Goal: Find specific page/section: Find specific page/section

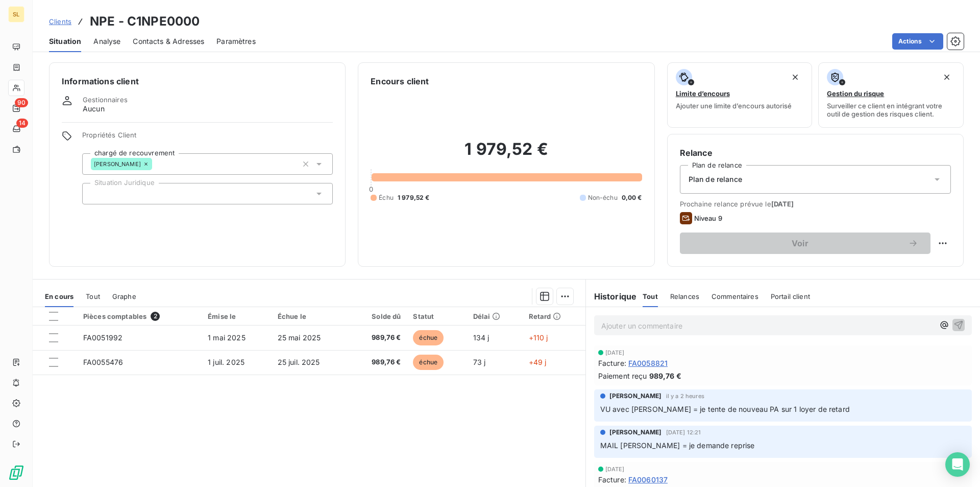
scroll to position [41, 0]
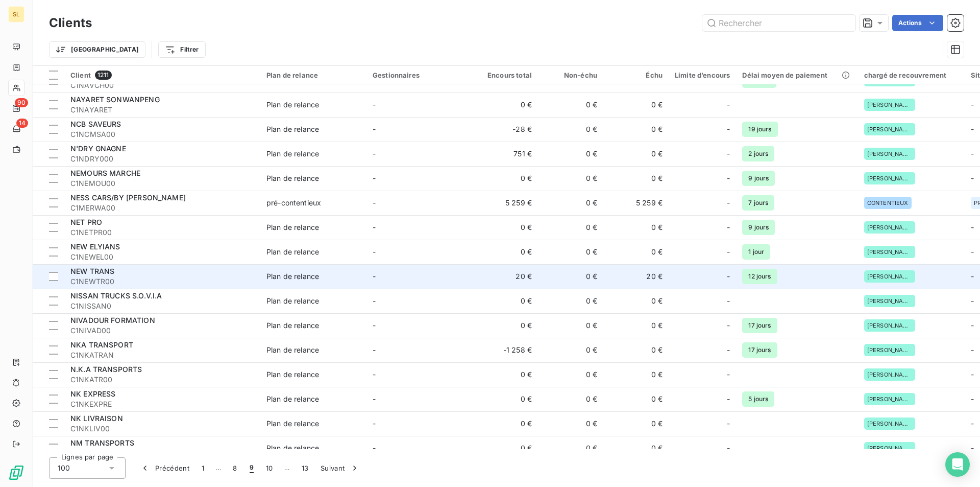
scroll to position [2091, 0]
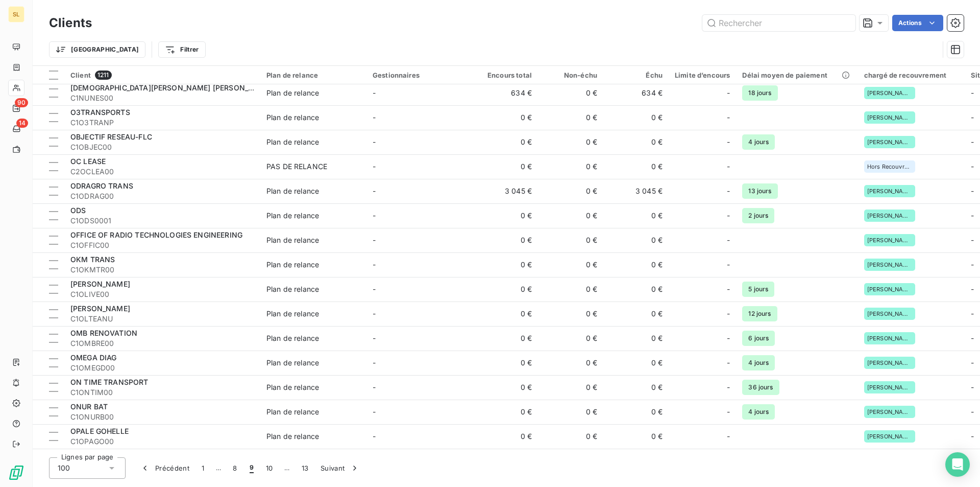
click at [250, 470] on span "9" at bounding box center [252, 468] width 4 height 10
click at [251, 464] on span "9" at bounding box center [252, 468] width 4 height 10
click at [251, 472] on button "9" at bounding box center [252, 467] width 16 height 21
click at [272, 470] on button "10" at bounding box center [269, 467] width 19 height 21
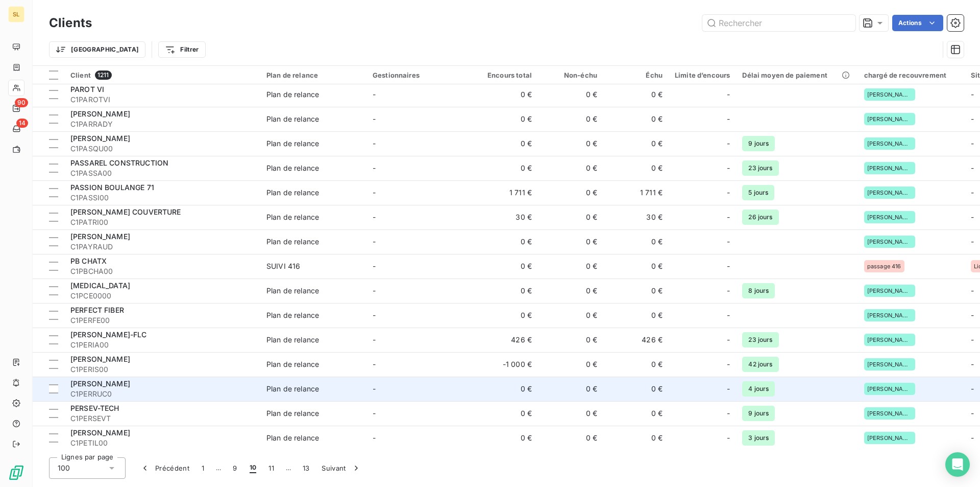
scroll to position [185, 0]
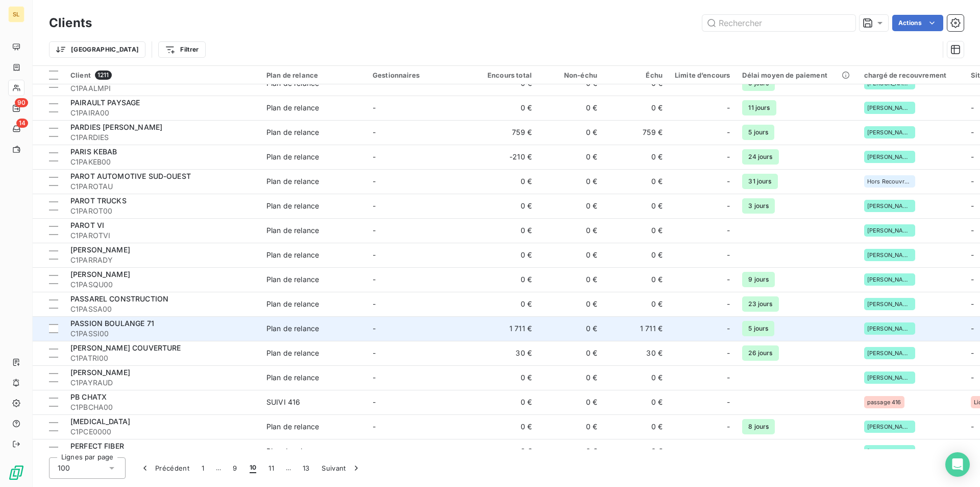
click at [505, 332] on td "1 711 €" at bounding box center [505, 328] width 65 height 25
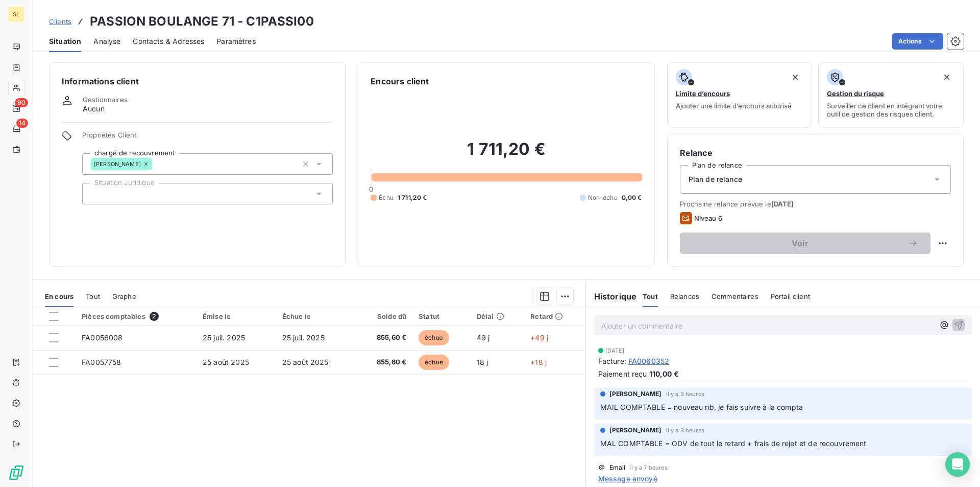
scroll to position [100, 0]
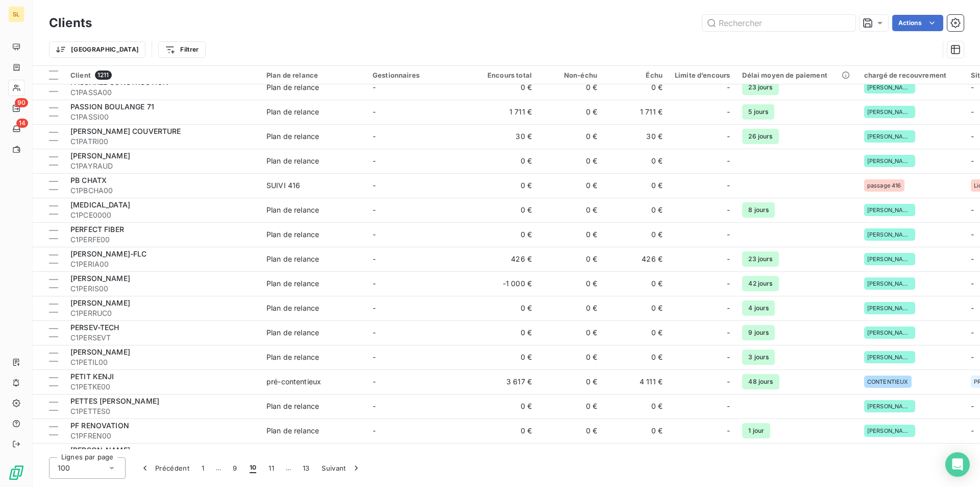
scroll to position [408, 0]
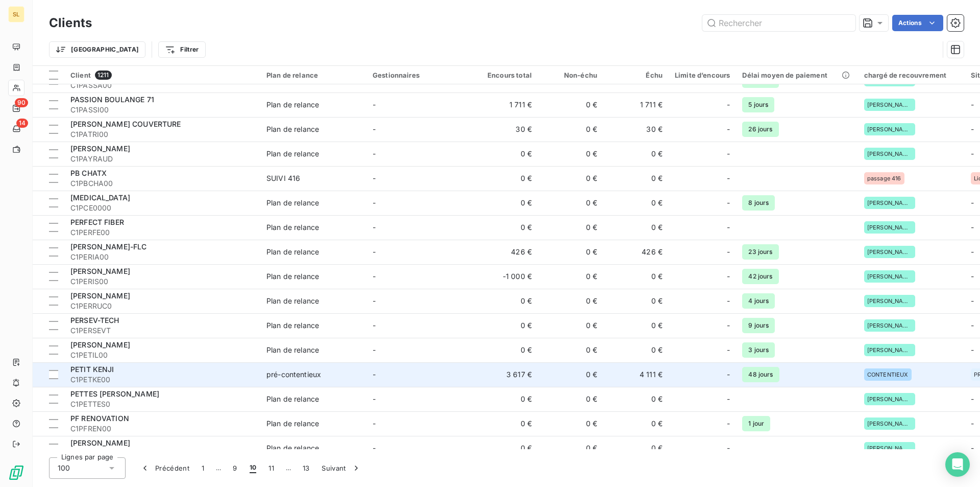
click at [157, 372] on div "PETIT KENJI" at bounding box center [162, 369] width 184 height 10
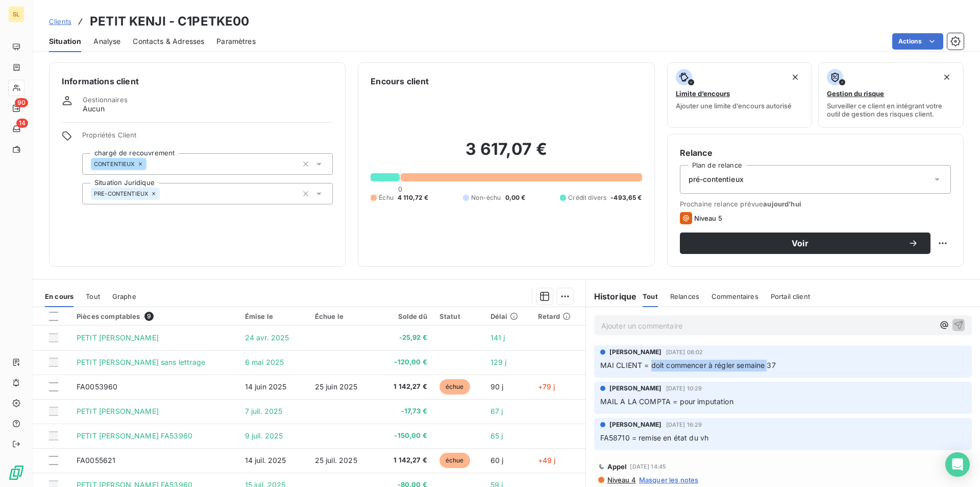
drag, startPoint x: 648, startPoint y: 367, endPoint x: 763, endPoint y: 365, distance: 115.4
click at [763, 365] on span "MAI CLIENT = doit commencer à régler semaine 37" at bounding box center [688, 364] width 176 height 9
drag, startPoint x: 596, startPoint y: 364, endPoint x: 779, endPoint y: 365, distance: 183.3
click at [779, 365] on p "MAI CLIENT = doit commencer à régler semaine 37" at bounding box center [783, 365] width 366 height 12
copy span "MAI CLIENT = doit commencer à régler semaine 37"
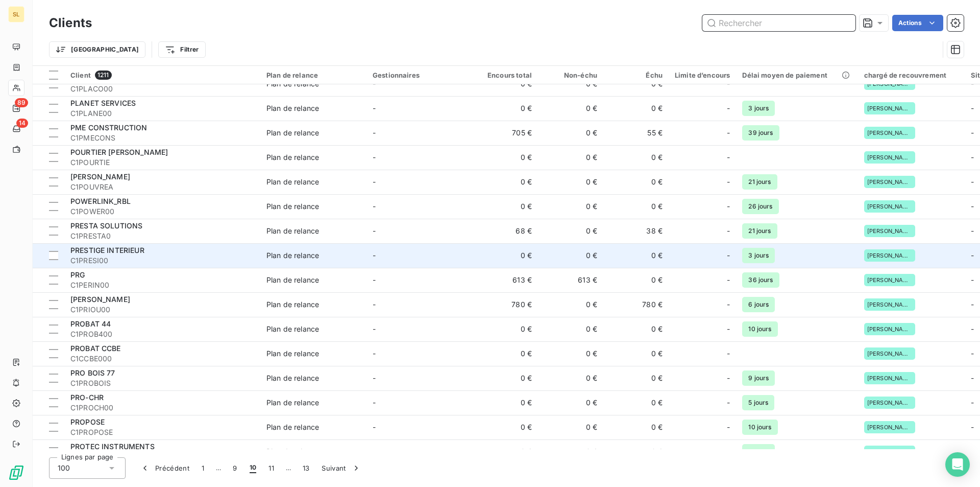
scroll to position [953, 0]
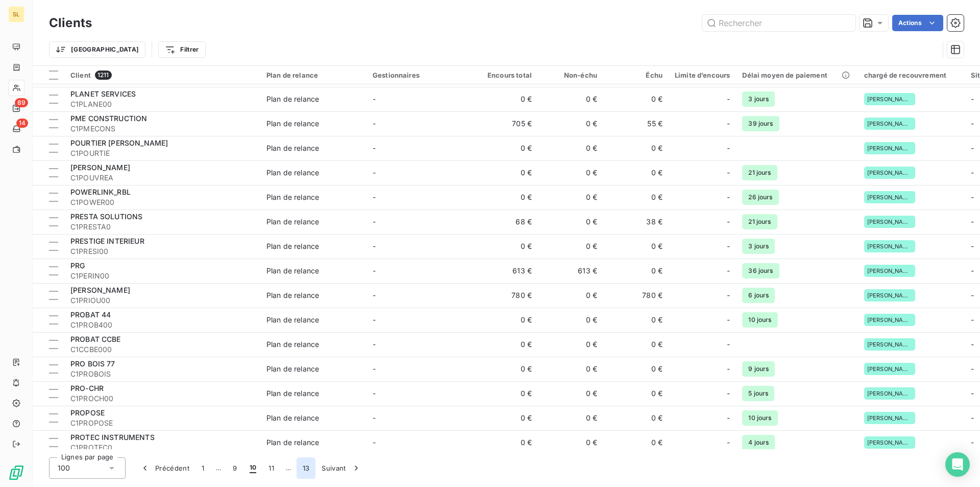
click at [303, 466] on button "13" at bounding box center [306, 467] width 19 height 21
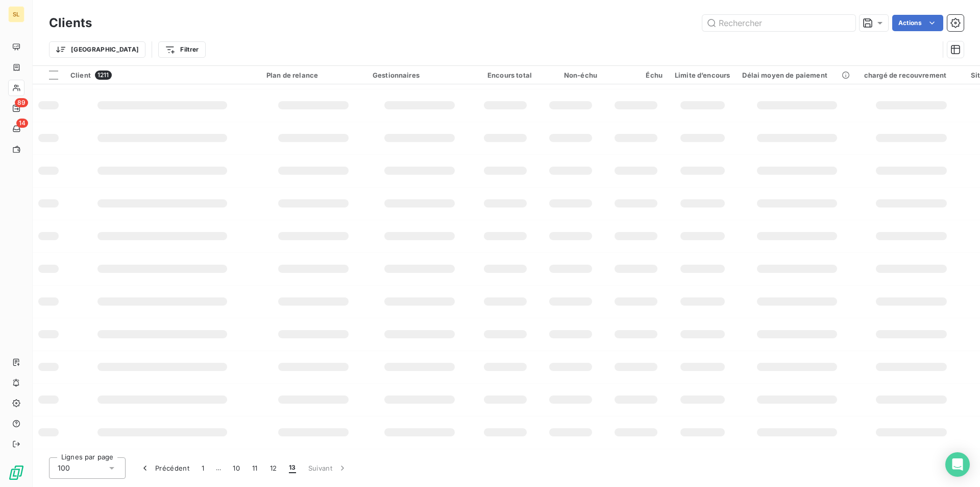
scroll to position [0, 0]
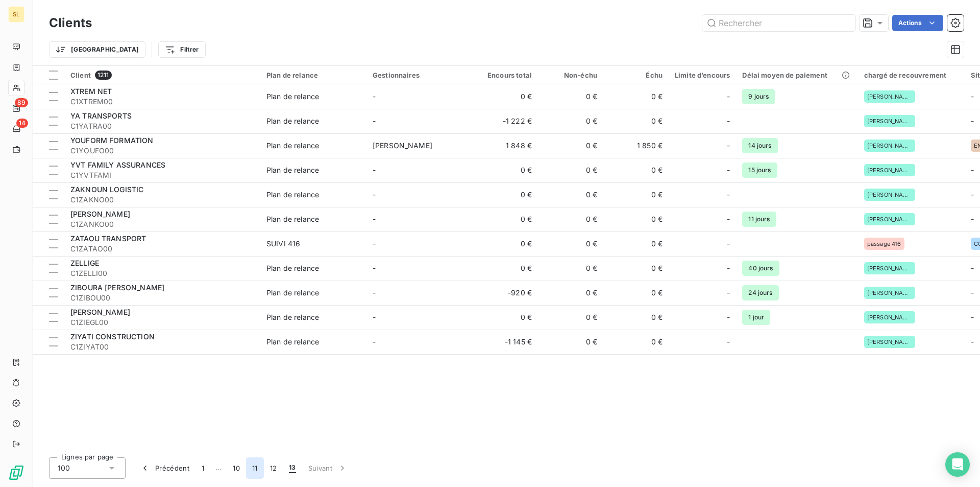
click at [256, 469] on button "11" at bounding box center [255, 467] width 18 height 21
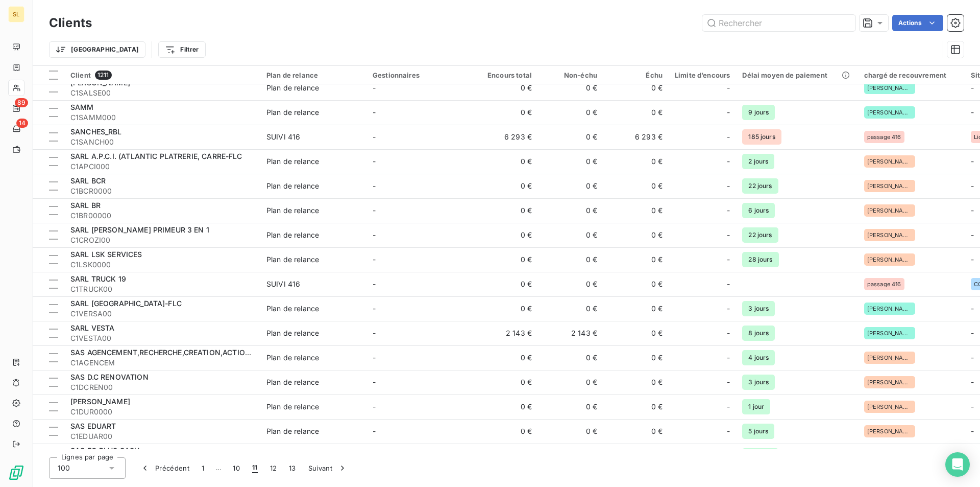
scroll to position [408, 0]
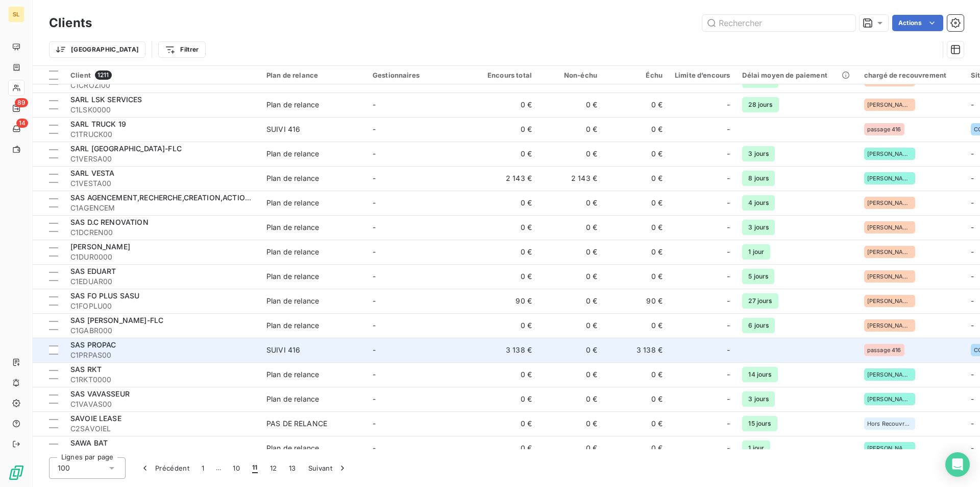
click at [161, 352] on span "C1PRPAS00" at bounding box center [162, 355] width 184 height 10
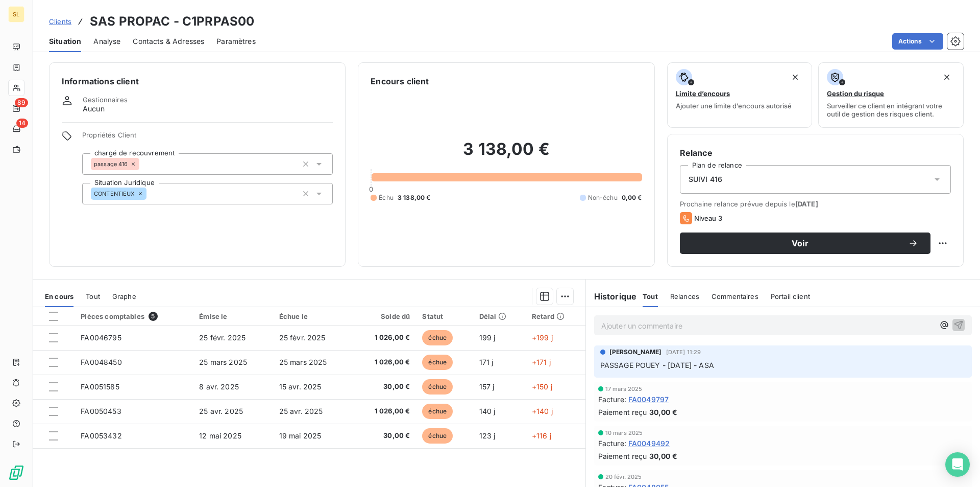
click at [621, 365] on span "PASSAGE POUEY - [DATE] - ASA" at bounding box center [657, 364] width 114 height 9
click at [705, 363] on span "PASSAGE POUEY - [DATE] - ASA" at bounding box center [657, 364] width 114 height 9
click at [834, 368] on p "PASSAGE POUEY - [DATE] - ASA" at bounding box center [783, 365] width 366 height 12
drag, startPoint x: 597, startPoint y: 366, endPoint x: 746, endPoint y: 366, distance: 149.1
click at [746, 366] on p "PASSAGE POUEY - [DATE] - ASA" at bounding box center [783, 365] width 366 height 12
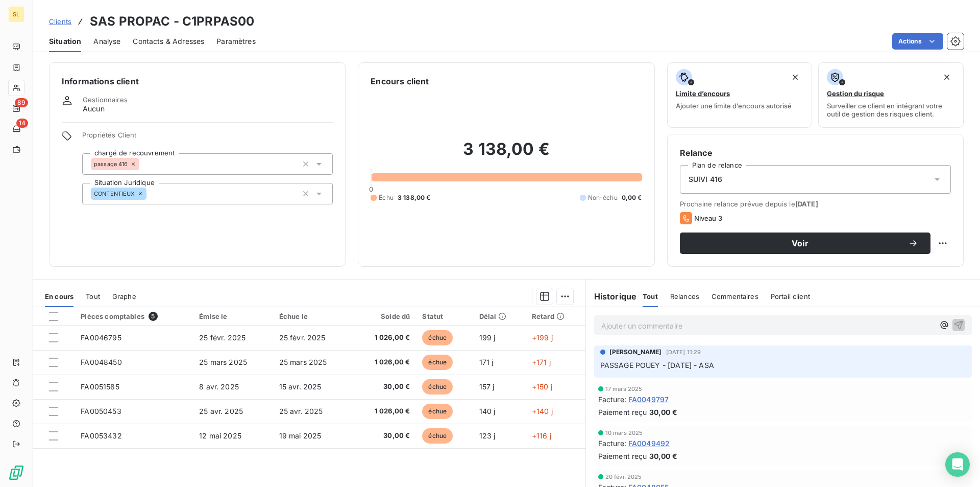
copy span "PASSAGE POUEY - [DATE] - ASA"
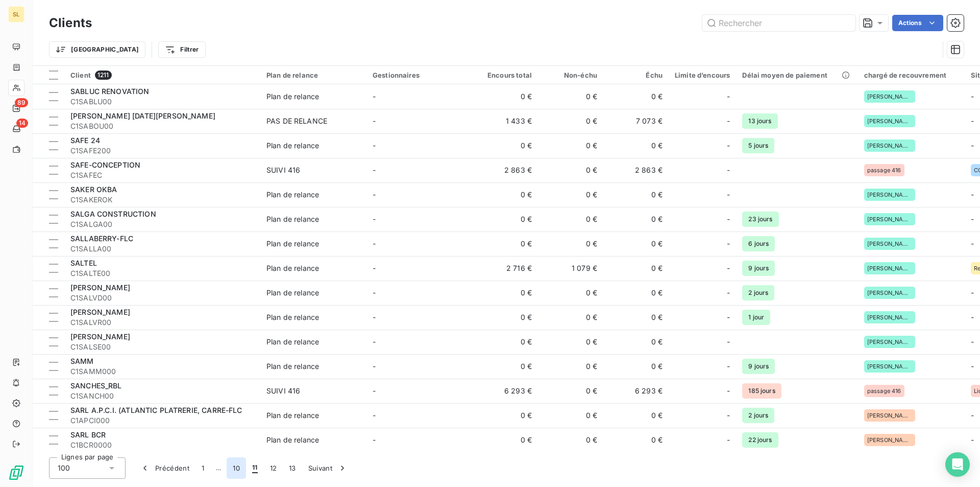
click at [234, 464] on button "10" at bounding box center [236, 467] width 19 height 21
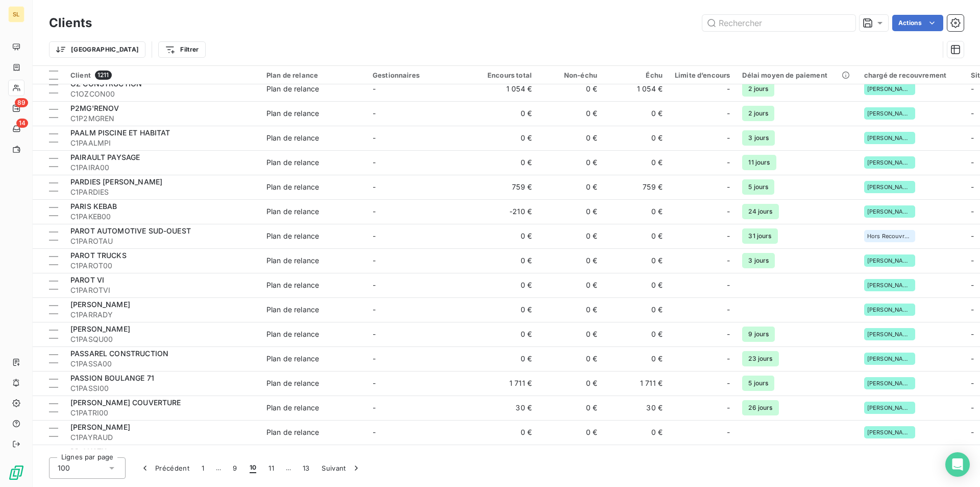
scroll to position [1634, 0]
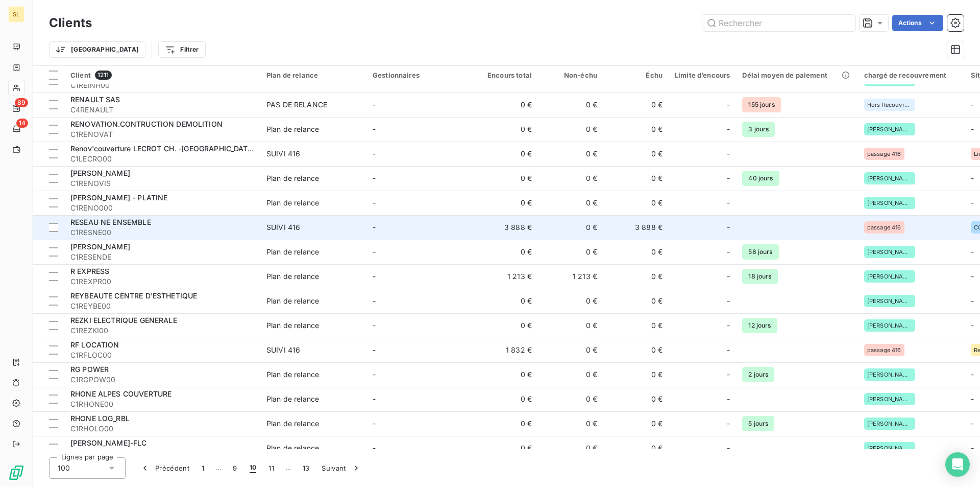
click at [130, 228] on span "C1RESNE00" at bounding box center [162, 232] width 184 height 10
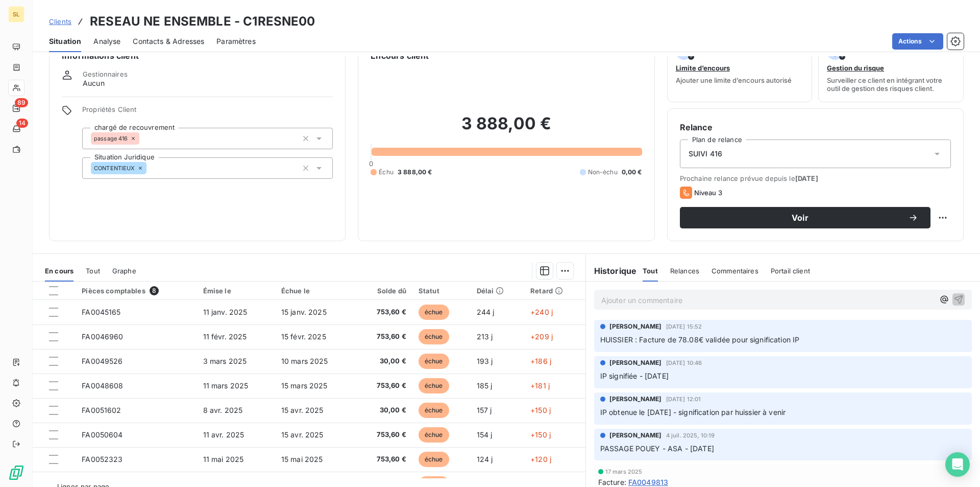
scroll to position [47, 0]
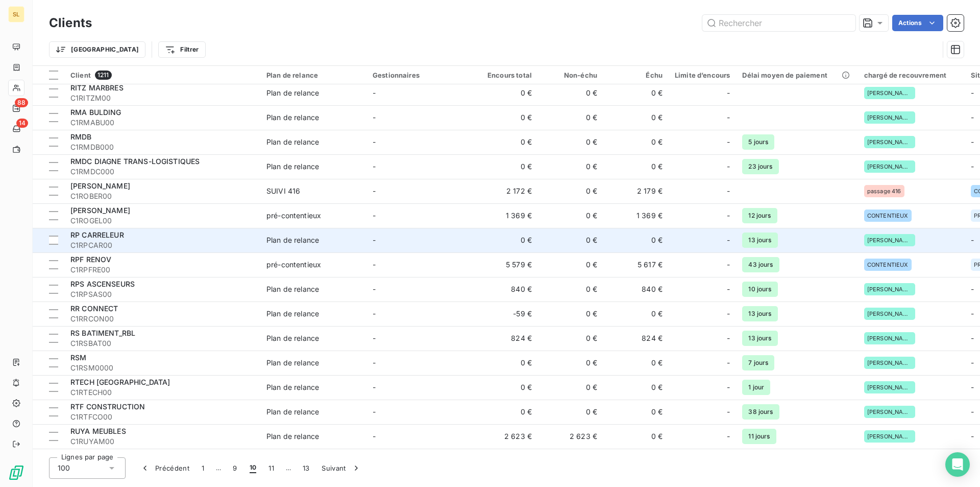
scroll to position [1954, 0]
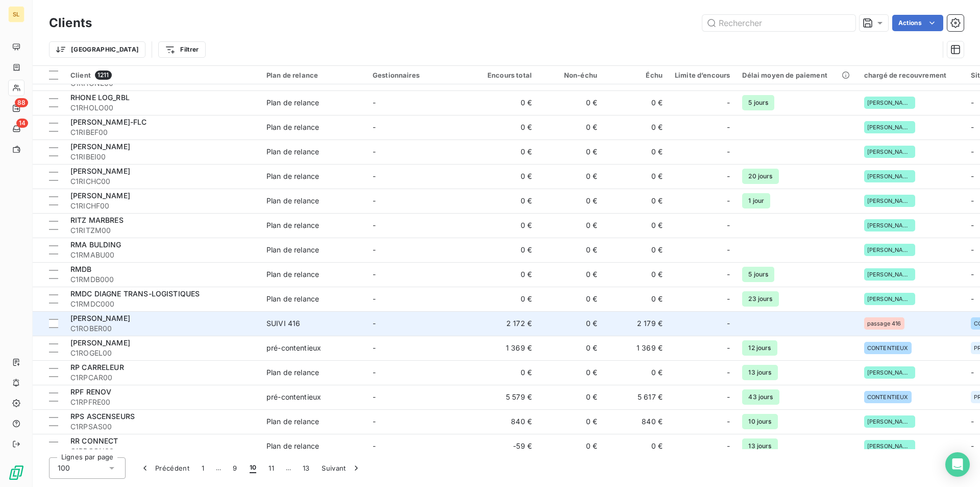
click at [180, 313] on div "[PERSON_NAME]" at bounding box center [162, 318] width 184 height 10
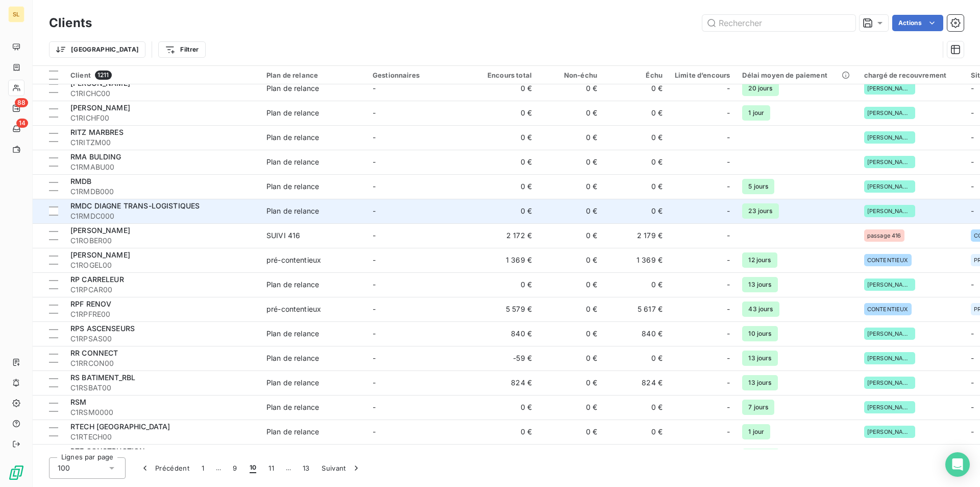
scroll to position [1906, 0]
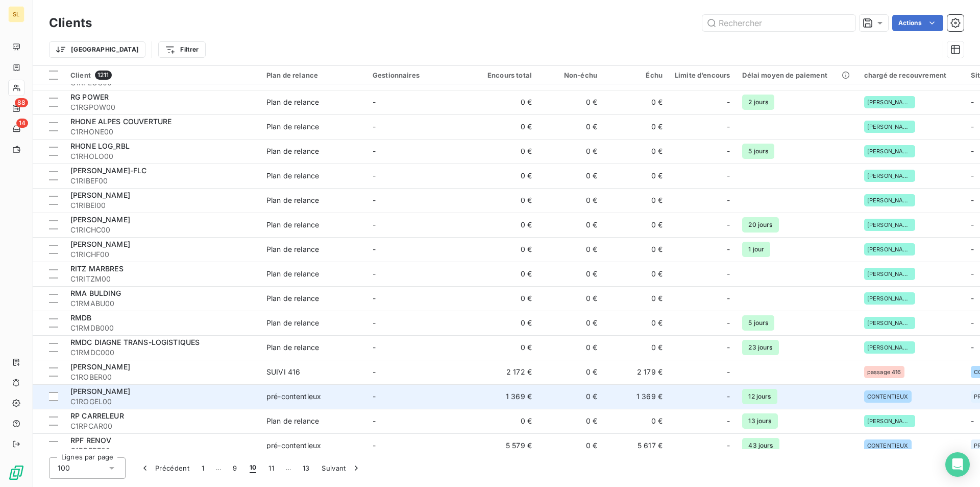
click at [272, 397] on div "pré-contentieux" at bounding box center [294, 396] width 55 height 10
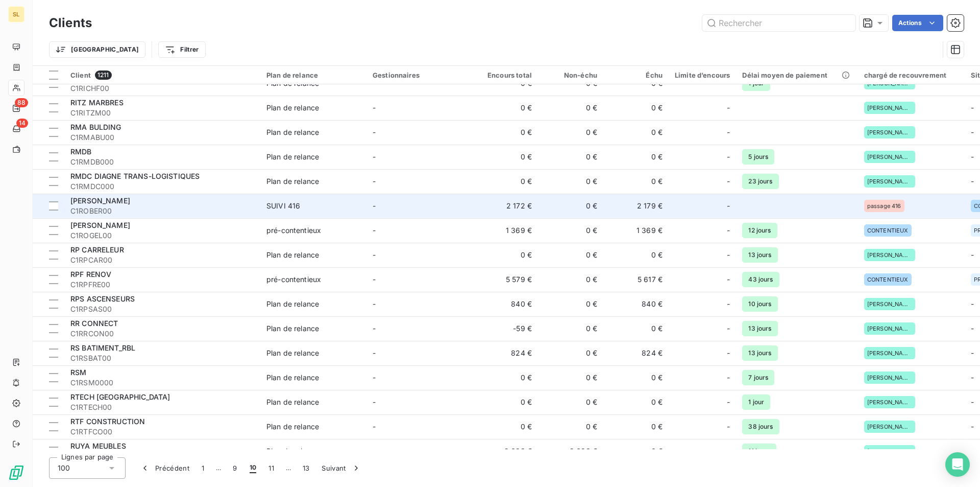
scroll to position [2091, 0]
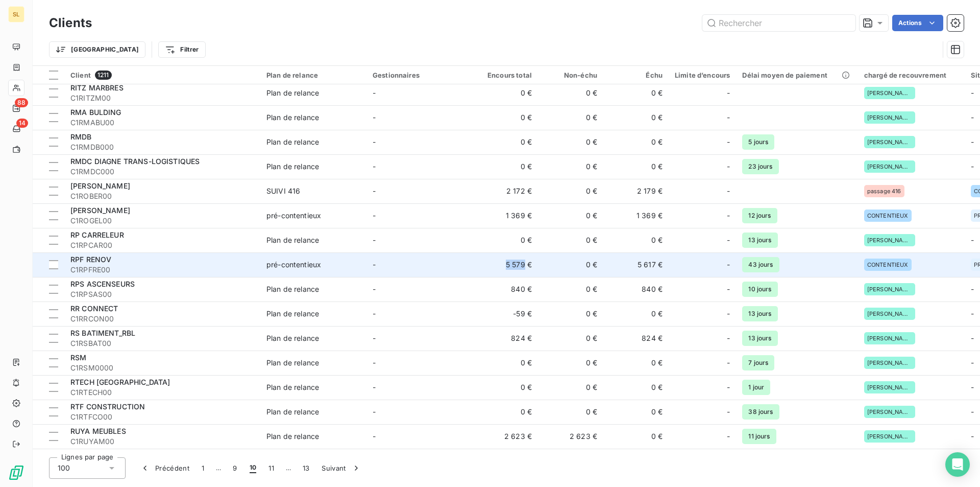
drag, startPoint x: 475, startPoint y: 258, endPoint x: 524, endPoint y: 262, distance: 48.6
click at [524, 262] on tr "RPF RENOV C1RPFRE00 pré-contentieux - 5 579 € 0 € 5 617 € - 43 jours CONTENTIEU…" at bounding box center [543, 264] width 1021 height 25
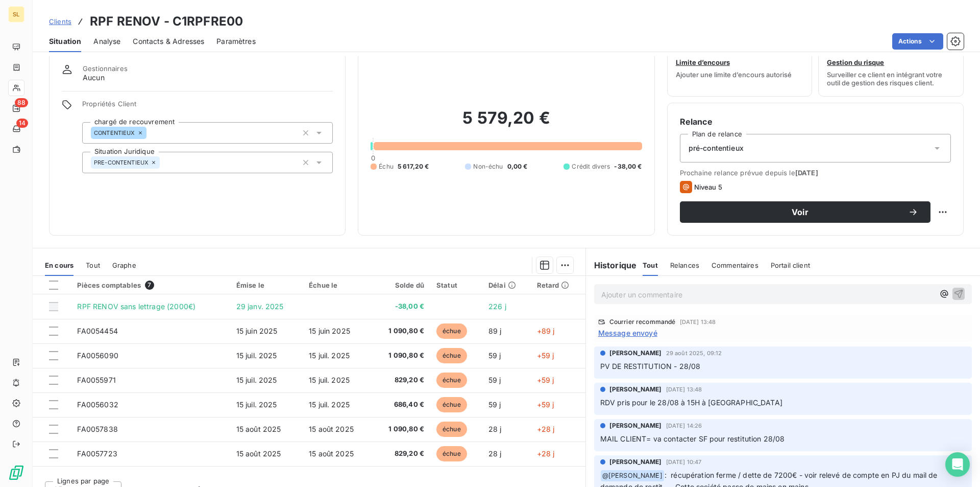
scroll to position [47, 0]
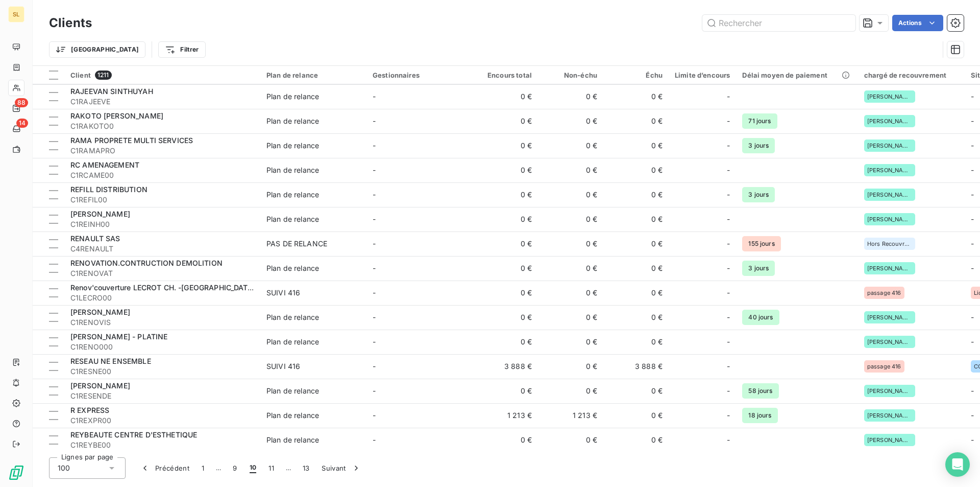
scroll to position [2091, 0]
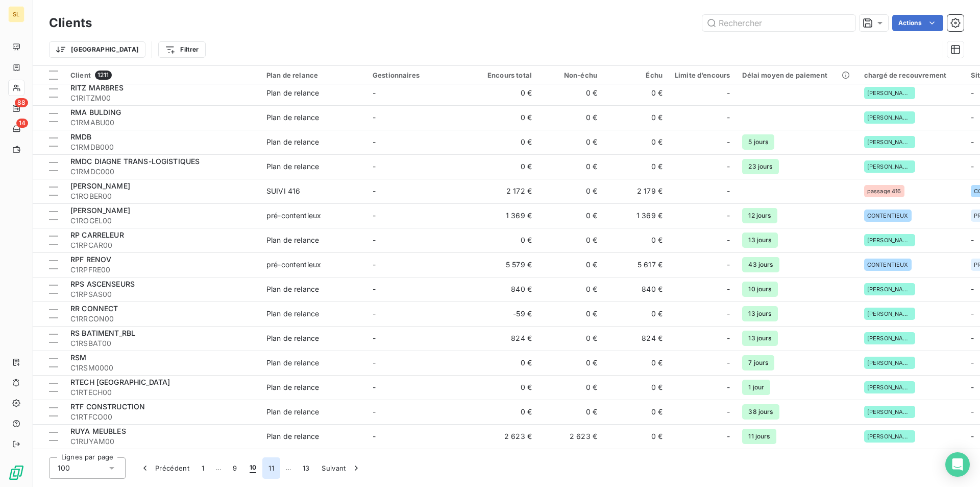
click at [271, 469] on button "11" at bounding box center [271, 467] width 18 height 21
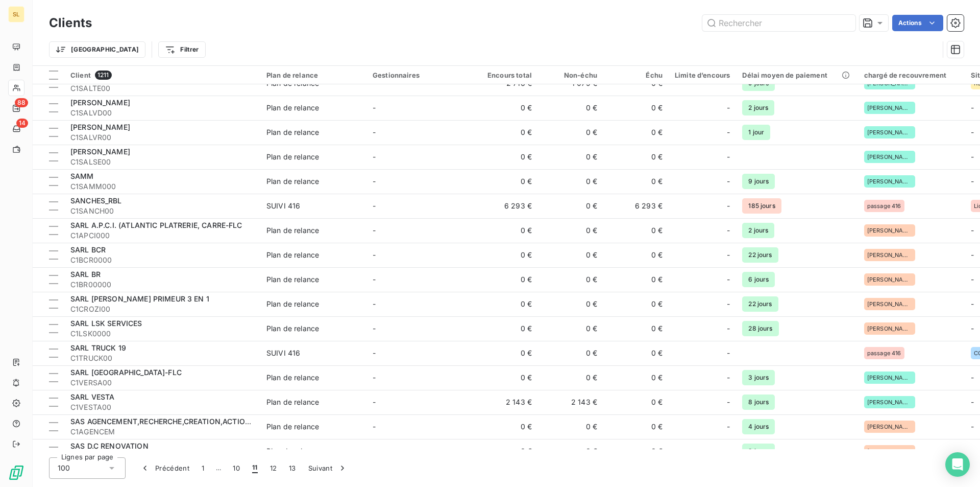
scroll to position [0, 0]
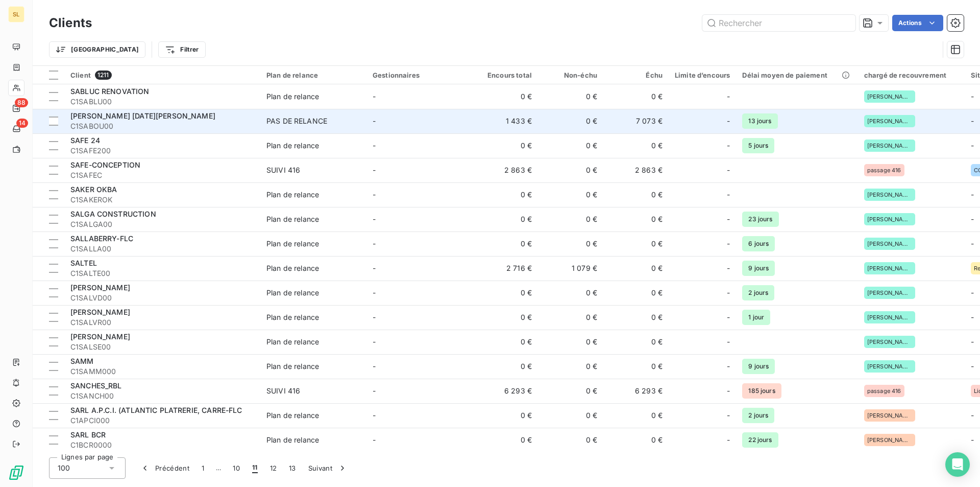
click at [497, 118] on td "1 433 €" at bounding box center [505, 121] width 65 height 25
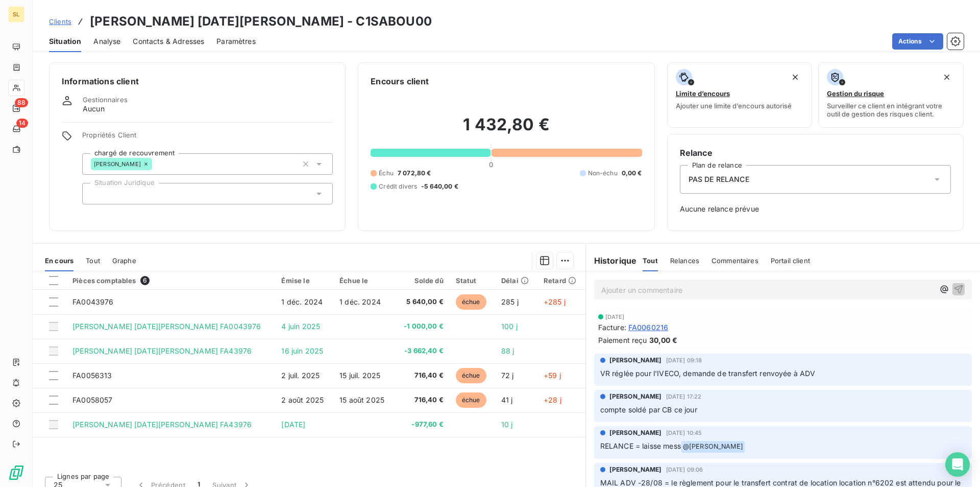
click at [745, 383] on div "[PERSON_NAME] [DATE] 09:18 VR réglée pour l'IVECO, demande de transfert renvoyé…" at bounding box center [783, 369] width 378 height 32
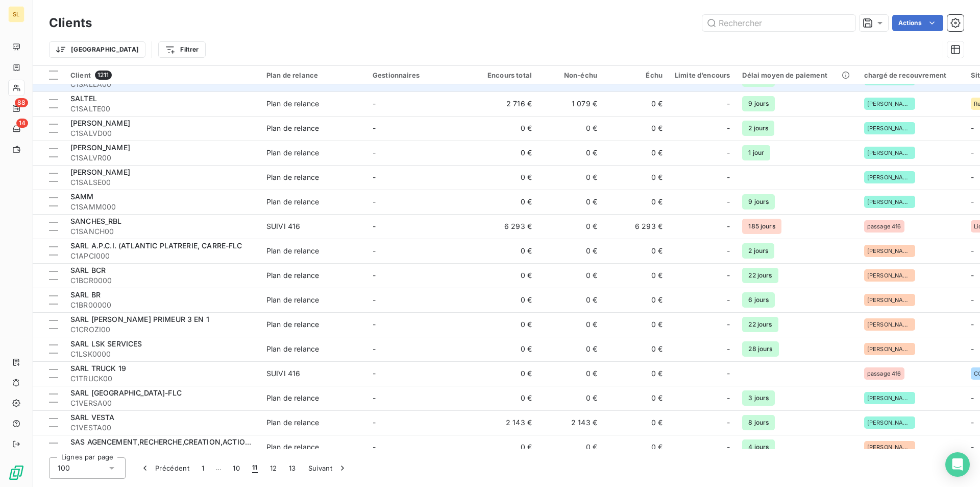
scroll to position [136, 0]
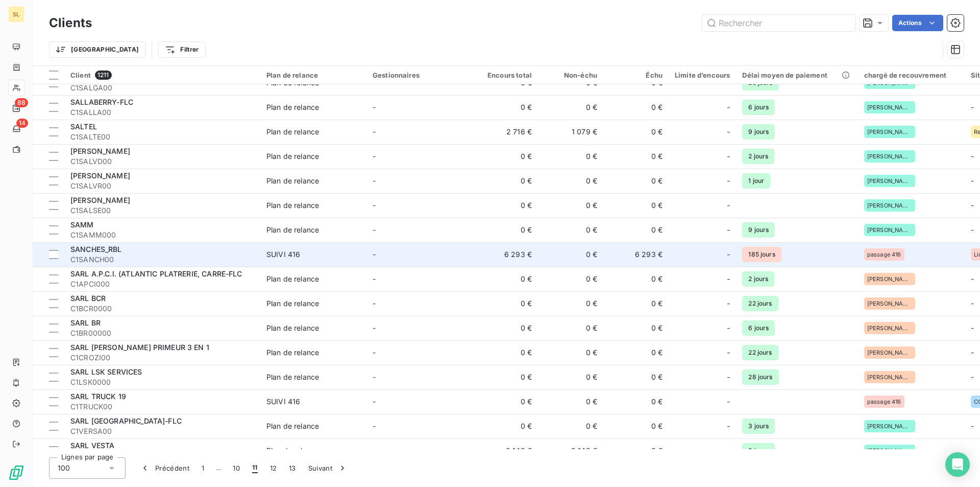
click at [515, 257] on td "6 293 €" at bounding box center [505, 254] width 65 height 25
